Goal: Navigation & Orientation: Find specific page/section

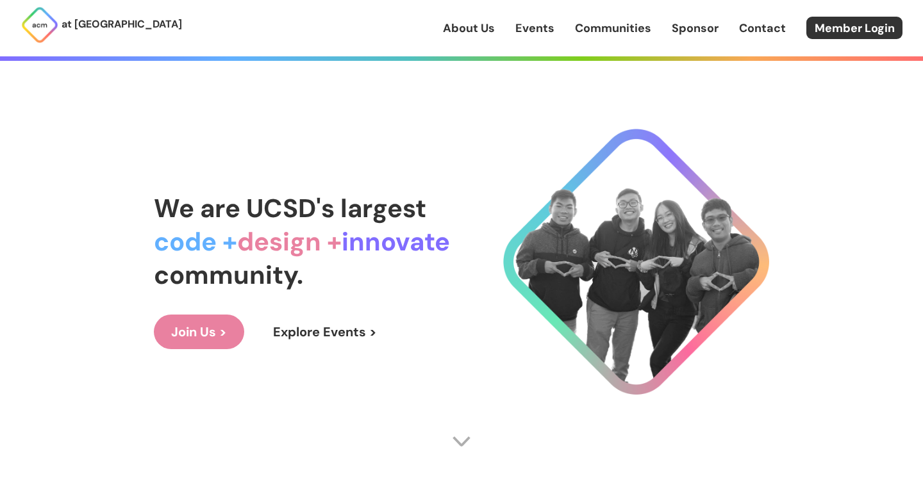
click at [207, 338] on link "Join Us >" at bounding box center [199, 332] width 90 height 35
click at [342, 326] on link "Explore Events >" at bounding box center [325, 332] width 138 height 35
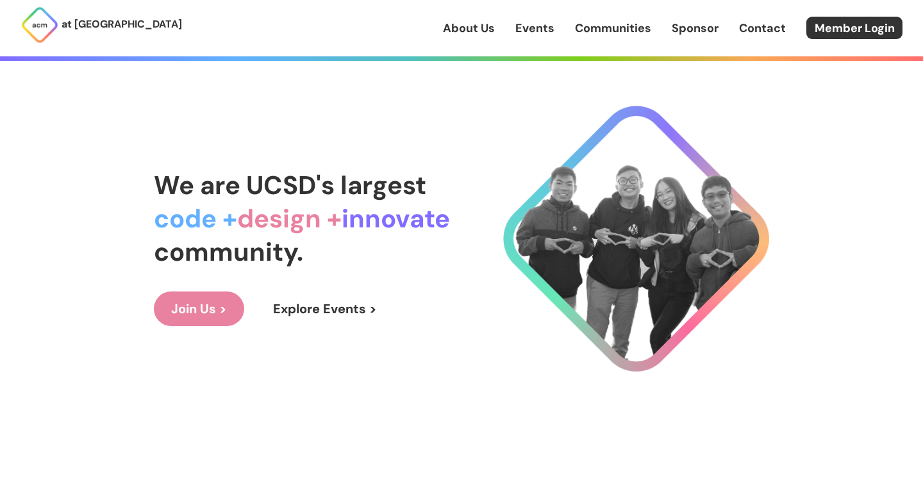
scroll to position [29, 0]
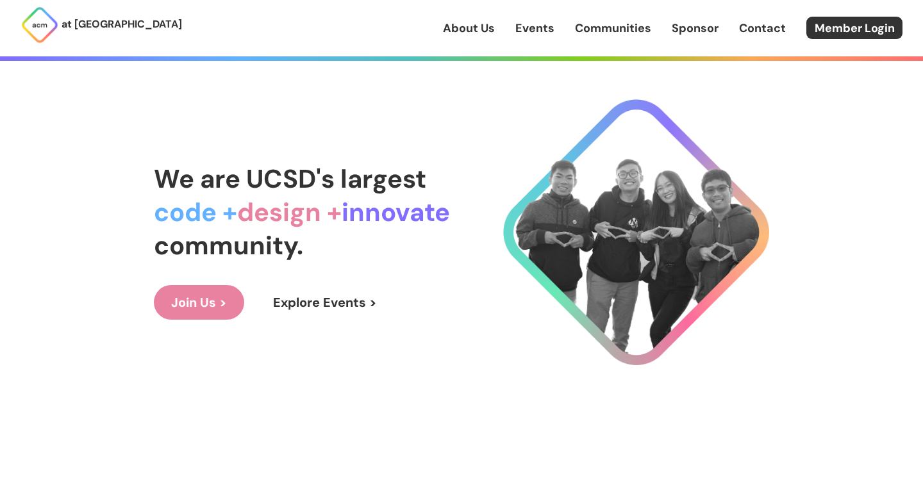
click at [226, 317] on link "Join Us >" at bounding box center [199, 302] width 90 height 35
click at [454, 31] on link "About Us" at bounding box center [469, 28] width 52 height 17
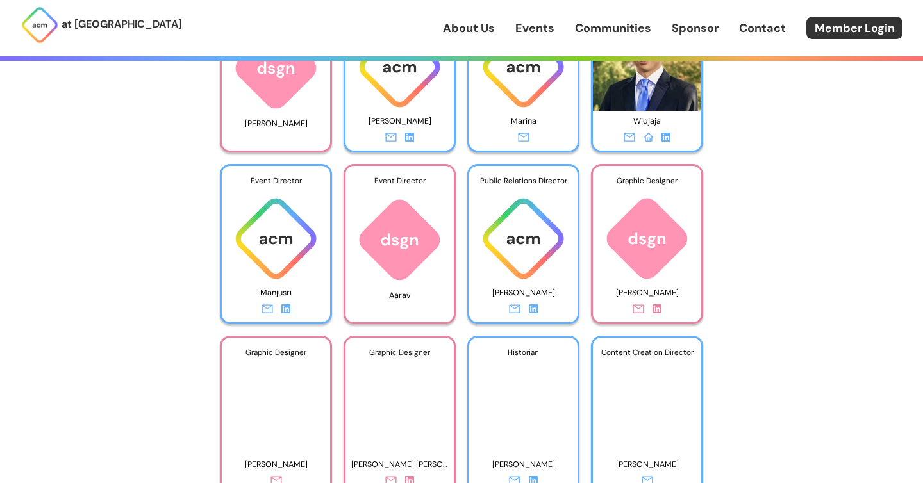
scroll to position [3040, 0]
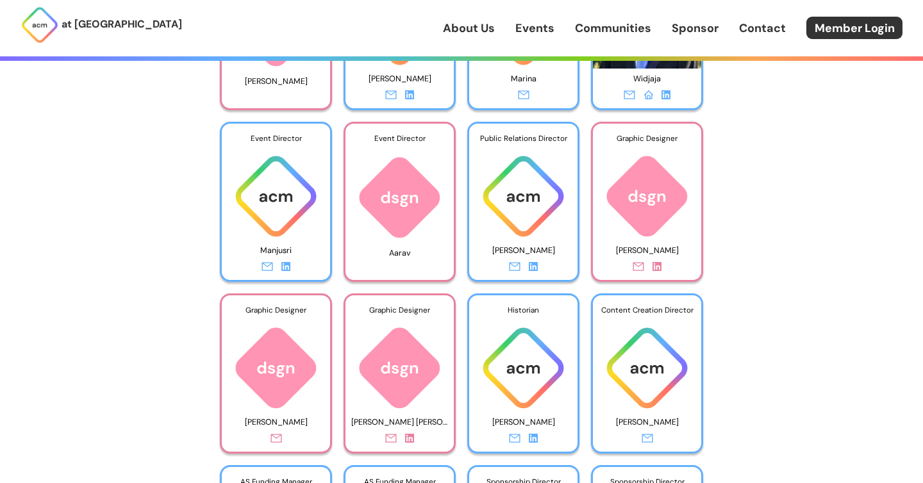
click at [138, 290] on div "at UC San Diego About Us Events Communities Sponsor Contact Member Login About …" at bounding box center [461, 211] width 923 height 6502
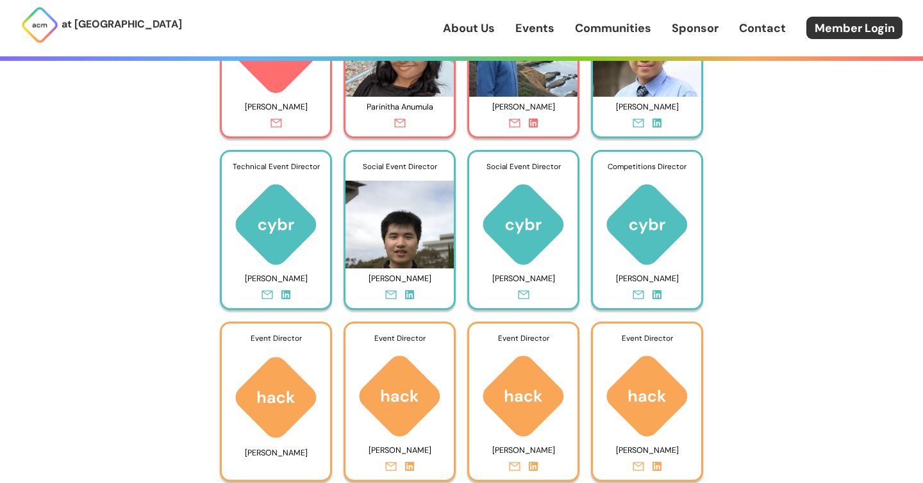
scroll to position [5391, 0]
